Goal: Task Accomplishment & Management: Manage account settings

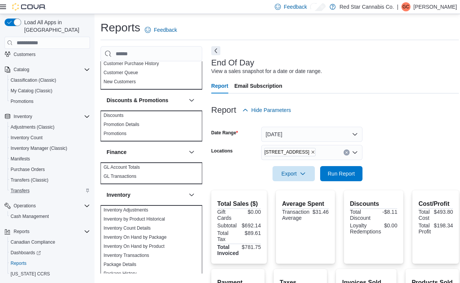
scroll to position [35, 0]
click at [37, 214] on span "Cash Management" at bounding box center [30, 217] width 38 height 6
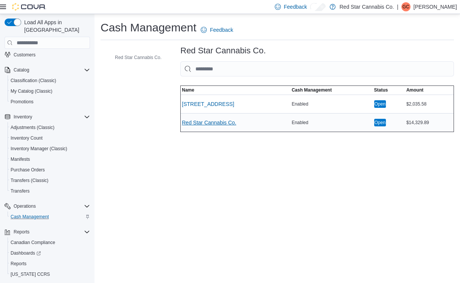
click at [183, 124] on span "Red Star Cannabis Co." at bounding box center [209, 123] width 54 height 8
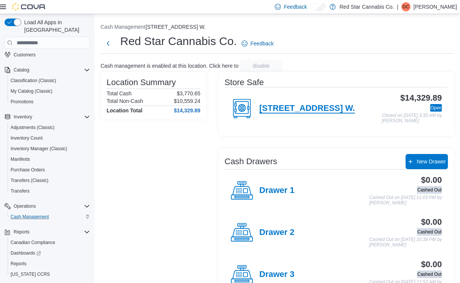
click at [274, 106] on h4 "[STREET_ADDRESS] W." at bounding box center [307, 109] width 96 height 10
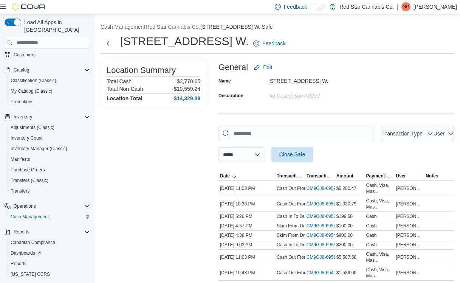
click at [305, 150] on span "Close Safe" at bounding box center [292, 154] width 26 height 8
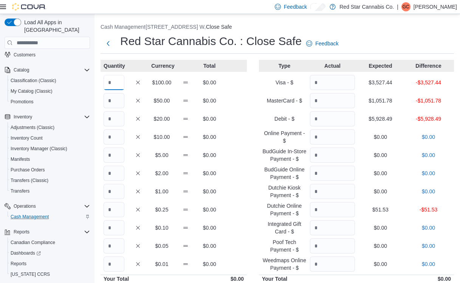
click at [117, 81] on input "Quantity" at bounding box center [114, 82] width 21 height 15
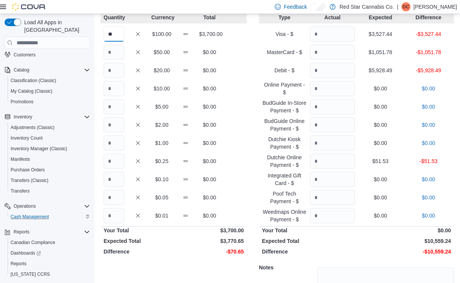
scroll to position [33, 0]
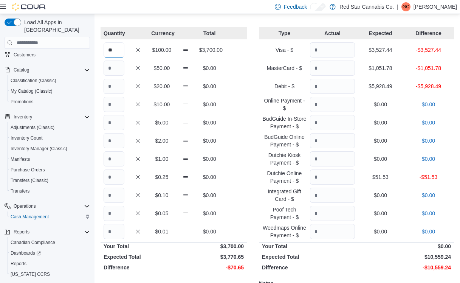
type input "**"
click at [114, 70] on input "Quantity" at bounding box center [114, 67] width 21 height 15
type input "*"
click at [115, 95] on div "Quantity Currency Total ** $100.00 $3,700.00 * $50.00 $50.00 $20.00 $0.00 $10.0…" at bounding box center [174, 194] width 146 height 335
click at [116, 88] on input "Quantity" at bounding box center [114, 86] width 21 height 15
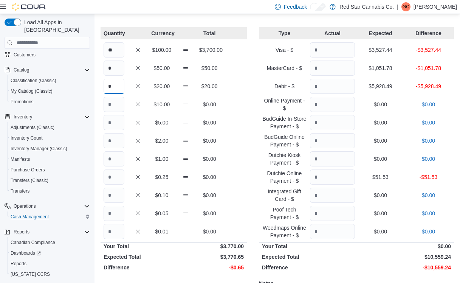
type input "*"
click at [115, 176] on input "Quantity" at bounding box center [114, 176] width 21 height 15
type input "*"
click at [115, 196] on input "Quantity" at bounding box center [114, 195] width 21 height 15
type input "*"
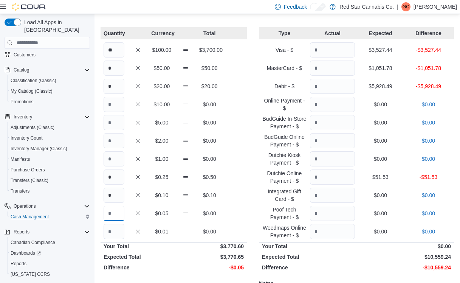
click at [116, 216] on input "Quantity" at bounding box center [114, 213] width 21 height 15
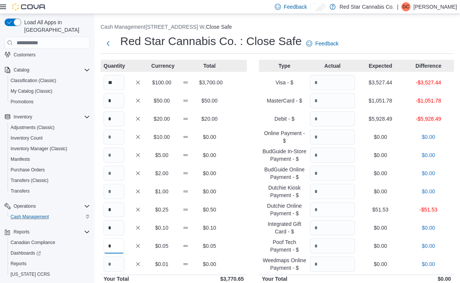
type input "*"
click at [339, 81] on input "Quantity" at bounding box center [332, 82] width 45 height 15
type input "*******"
click at [336, 101] on input "Quantity" at bounding box center [332, 100] width 45 height 15
type input "*******"
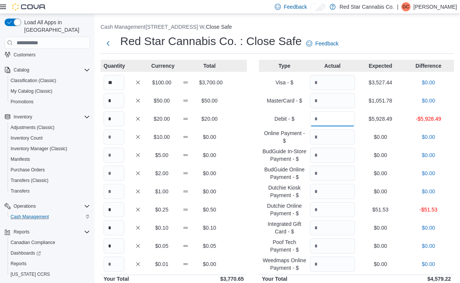
click at [336, 121] on input "Quantity" at bounding box center [332, 118] width 45 height 15
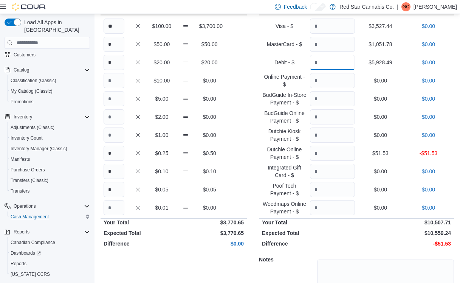
scroll to position [64, 0]
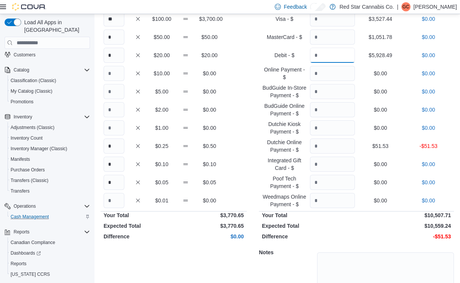
type input "*******"
click at [338, 147] on input "Quantity" at bounding box center [332, 145] width 45 height 15
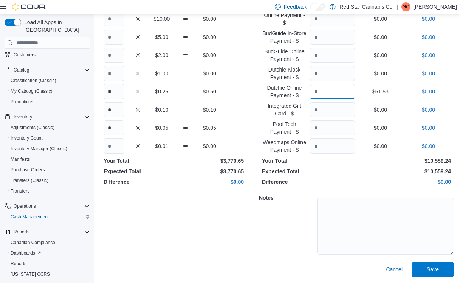
scroll to position [118, 0]
type input "*****"
click at [422, 267] on span "Save" at bounding box center [433, 268] width 42 height 15
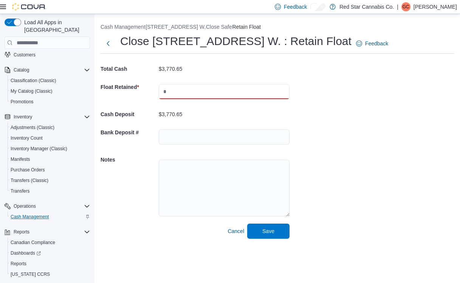
drag, startPoint x: 168, startPoint y: 94, endPoint x: 140, endPoint y: 82, distance: 30.7
type input "******"
click at [272, 233] on span "Save" at bounding box center [268, 231] width 12 height 8
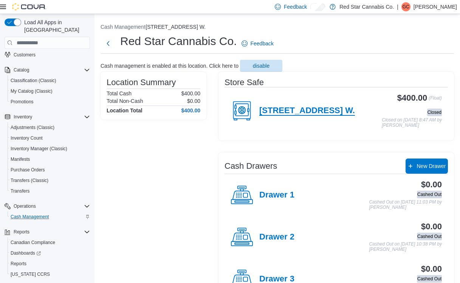
click at [305, 106] on h4 "[STREET_ADDRESS] W." at bounding box center [307, 111] width 96 height 10
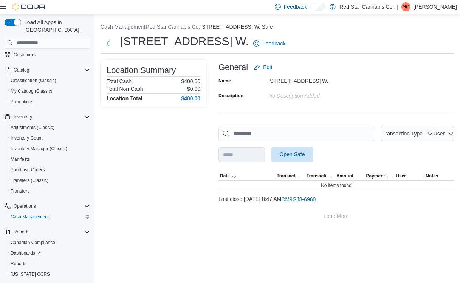
click at [313, 147] on span "Open Safe" at bounding box center [292, 154] width 42 height 15
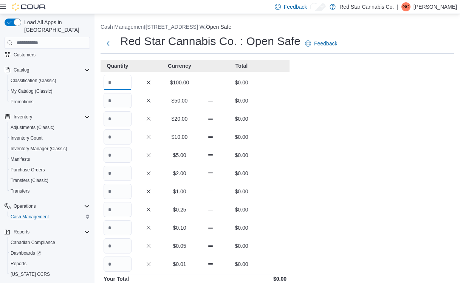
click at [116, 84] on input "Quantity" at bounding box center [118, 82] width 28 height 15
type input "*"
click at [293, 128] on div "Cash Management [STREET_ADDRESS] W. Open Safe Red Star Cannabis Co. : Open Safe…" at bounding box center [278, 207] width 366 height 387
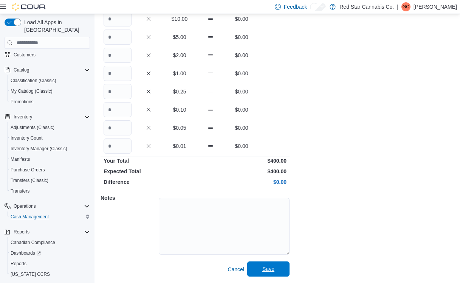
scroll to position [118, 0]
click at [281, 268] on span "Save" at bounding box center [268, 268] width 42 height 15
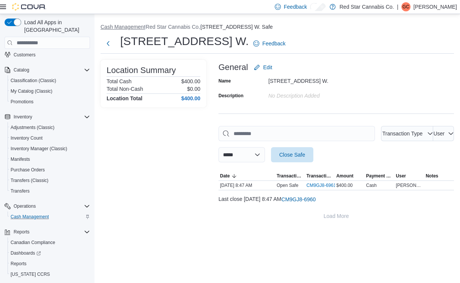
click at [130, 28] on button "Cash Management" at bounding box center [123, 27] width 45 height 6
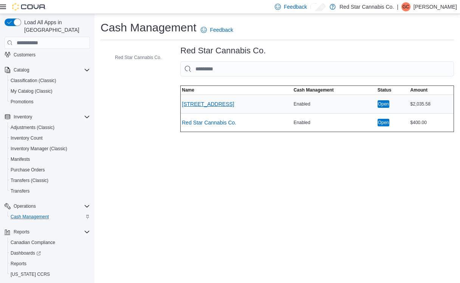
click at [189, 105] on span "[STREET_ADDRESS]" at bounding box center [208, 104] width 52 height 8
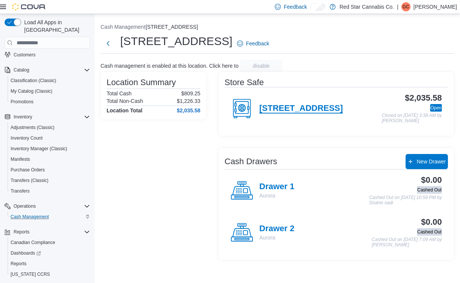
click at [278, 107] on h4 "[STREET_ADDRESS]" at bounding box center [301, 109] width 84 height 10
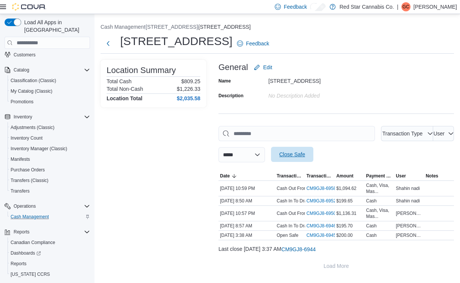
click at [305, 150] on span "Close Safe" at bounding box center [292, 154] width 26 height 8
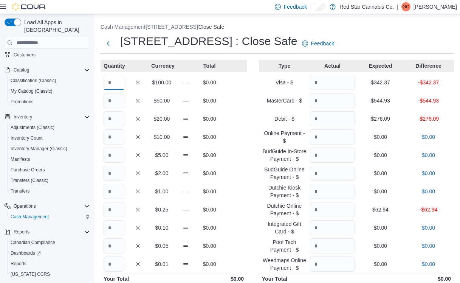
click at [109, 83] on input "Quantity" at bounding box center [114, 82] width 21 height 15
type input "*"
click at [111, 152] on input "Quantity" at bounding box center [114, 154] width 21 height 15
type input "*"
click at [114, 174] on input "Quantity" at bounding box center [114, 173] width 21 height 15
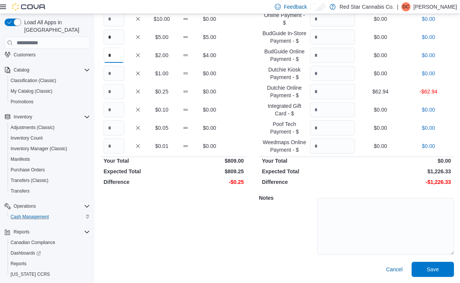
scroll to position [118, 0]
type input "*"
click at [115, 94] on input "*" at bounding box center [114, 91] width 21 height 15
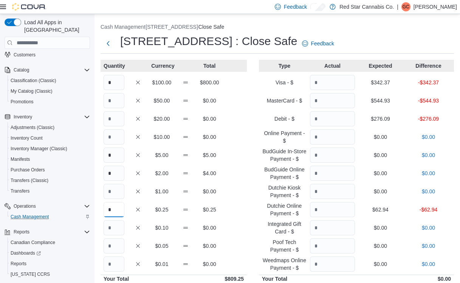
scroll to position [0, 0]
type input "*"
click at [326, 83] on input "Quantity" at bounding box center [332, 82] width 45 height 15
type input "*"
type input "******"
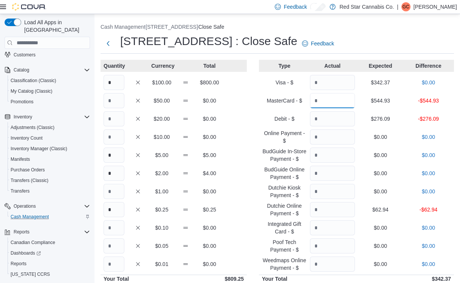
click at [334, 100] on input "Quantity" at bounding box center [332, 100] width 45 height 15
type input "****"
click at [337, 118] on input "Quantity" at bounding box center [332, 118] width 45 height 15
type input "******"
click at [330, 206] on input "Quantity" at bounding box center [332, 209] width 45 height 15
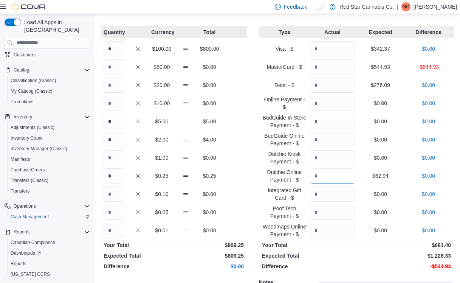
scroll to position [25, 0]
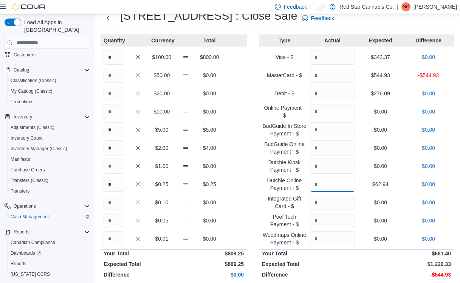
type input "*****"
drag, startPoint x: 328, startPoint y: 96, endPoint x: 236, endPoint y: 74, distance: 95.3
drag, startPoint x: 332, startPoint y: 74, endPoint x: 238, endPoint y: 64, distance: 94.0
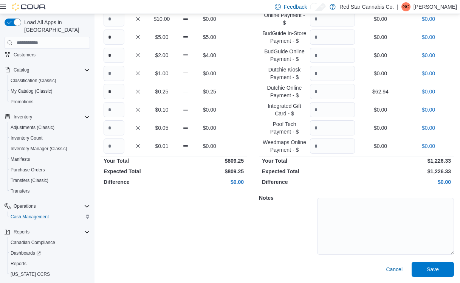
scroll to position [118, 0]
type input "******"
click at [424, 265] on span "Save" at bounding box center [433, 268] width 42 height 15
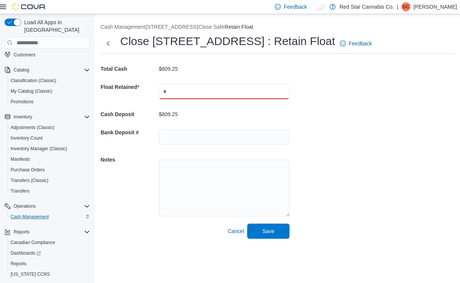
drag, startPoint x: 167, startPoint y: 91, endPoint x: 140, endPoint y: 87, distance: 27.2
type input "*"
type input "******"
click at [278, 230] on span "Save" at bounding box center [268, 230] width 42 height 15
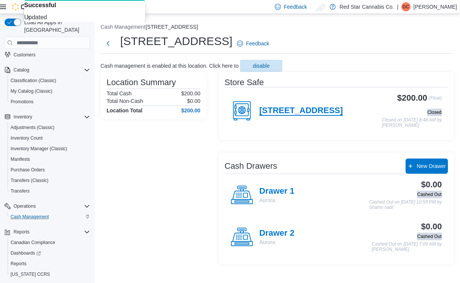
click at [259, 111] on h4 "[STREET_ADDRESS]" at bounding box center [301, 111] width 84 height 10
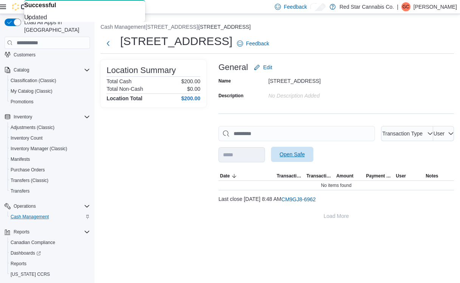
click at [313, 147] on span "Open Safe" at bounding box center [292, 154] width 42 height 15
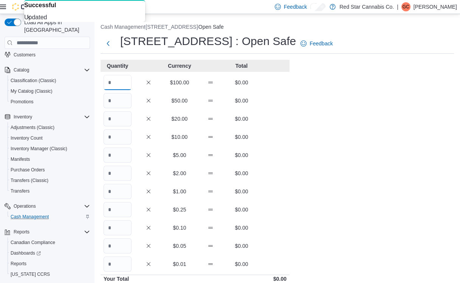
click at [125, 84] on input "Quantity" at bounding box center [118, 82] width 28 height 15
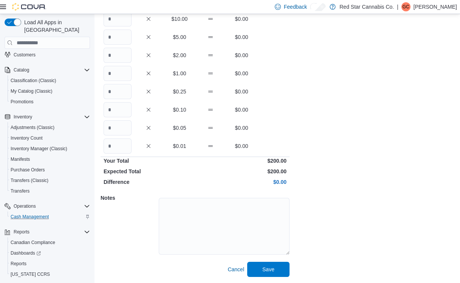
scroll to position [118, 0]
type input "*"
click at [275, 269] on span "Save" at bounding box center [268, 268] width 42 height 15
